Goal: Information Seeking & Learning: Learn about a topic

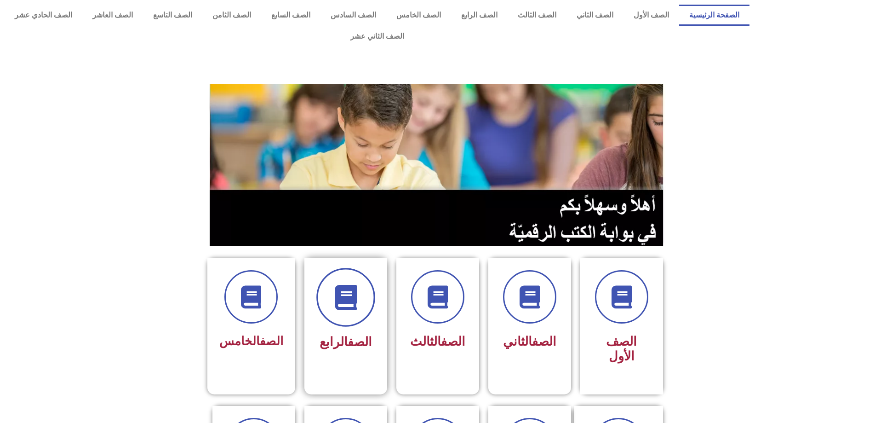
click at [355, 266] on span at bounding box center [345, 297] width 59 height 59
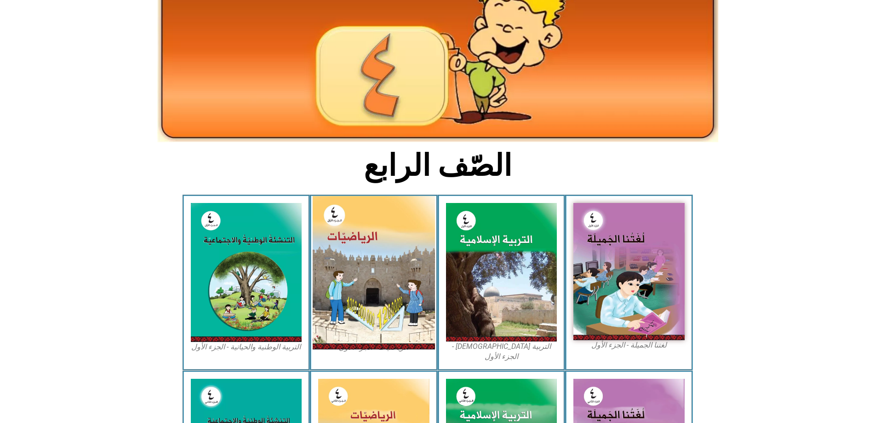
scroll to position [92, 0]
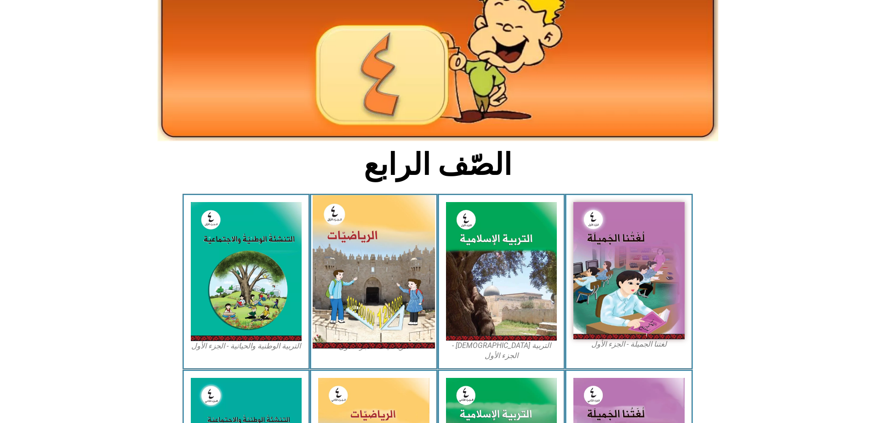
click at [396, 289] on img at bounding box center [374, 271] width 122 height 153
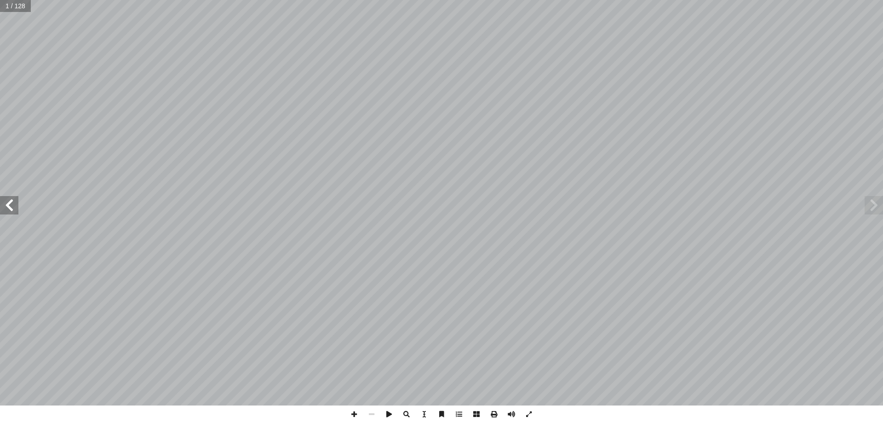
click at [9, 212] on span at bounding box center [9, 205] width 18 height 18
click at [9, 213] on span at bounding box center [9, 205] width 18 height 18
click at [9, 200] on span at bounding box center [9, 205] width 18 height 18
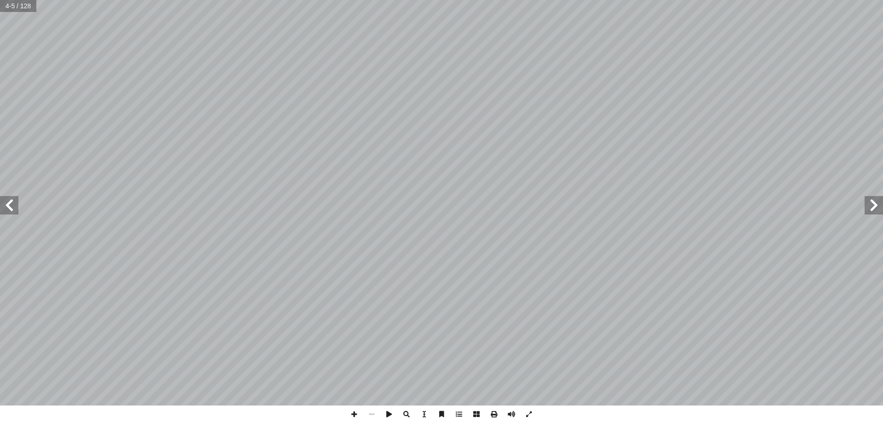
click at [9, 200] on span at bounding box center [9, 205] width 18 height 18
click at [5, 212] on span at bounding box center [9, 205] width 18 height 18
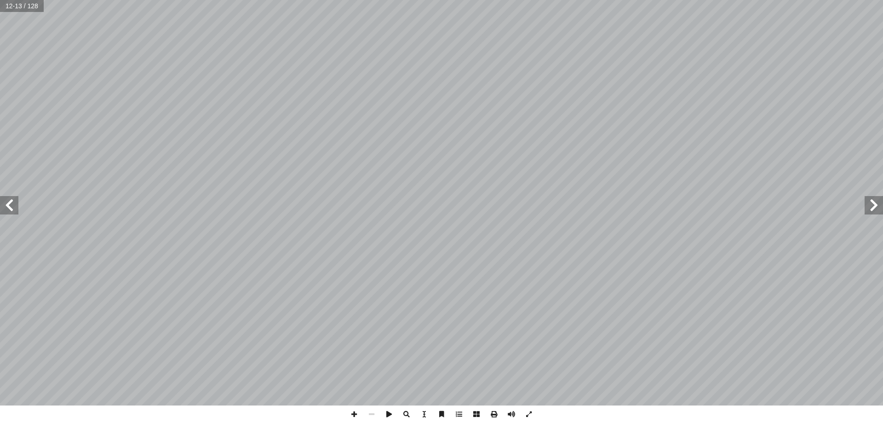
click at [11, 205] on span at bounding box center [9, 205] width 18 height 18
click at [11, 201] on span at bounding box center [9, 205] width 18 height 18
click at [353, 414] on span at bounding box center [353, 413] width 17 height 17
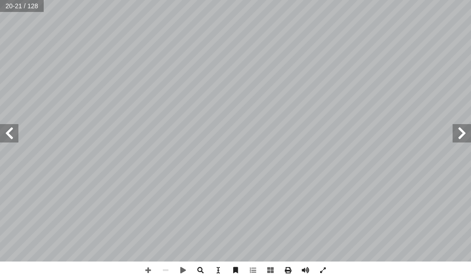
click at [16, 136] on span at bounding box center [9, 133] width 18 height 18
click at [143, 271] on span at bounding box center [147, 270] width 17 height 17
click at [224, 0] on html "الصفحة الرئيسية الصف الأول الصف الثاني الصف الثالث الصف الرابع الصف الخامس الصف…" at bounding box center [235, 31] width 471 height 62
click at [161, 270] on span at bounding box center [165, 270] width 17 height 17
click at [145, 264] on span at bounding box center [147, 270] width 17 height 17
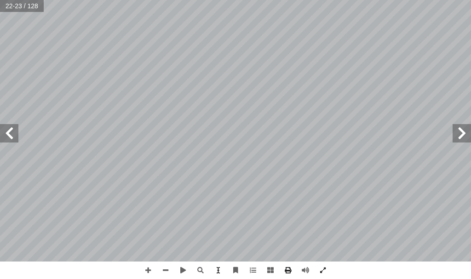
click at [7, 132] on span at bounding box center [9, 133] width 18 height 18
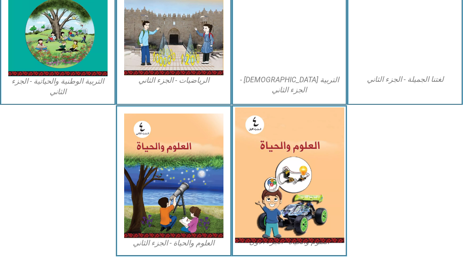
scroll to position [551, 0]
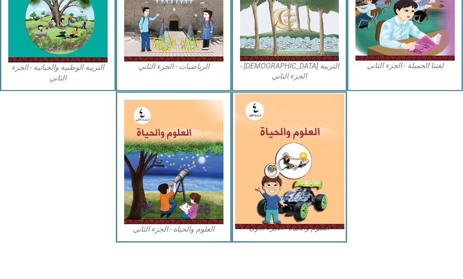
click at [308, 175] on img at bounding box center [289, 162] width 109 height 136
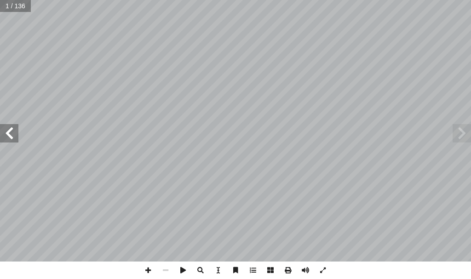
click at [11, 141] on span at bounding box center [9, 133] width 18 height 18
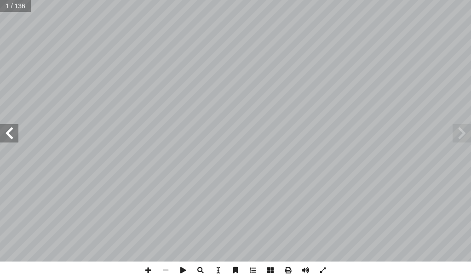
click at [11, 141] on span at bounding box center [9, 133] width 18 height 18
click at [13, 134] on span at bounding box center [9, 133] width 18 height 18
click at [141, 269] on span at bounding box center [147, 270] width 17 height 17
click at [142, 269] on span at bounding box center [147, 270] width 17 height 17
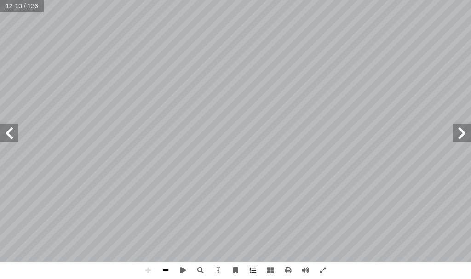
click at [159, 269] on span at bounding box center [165, 270] width 17 height 17
click at [144, 266] on span at bounding box center [147, 270] width 17 height 17
click at [470, 132] on span at bounding box center [462, 133] width 18 height 18
click at [14, 141] on span at bounding box center [9, 133] width 18 height 18
